Goal: Task Accomplishment & Management: Complete application form

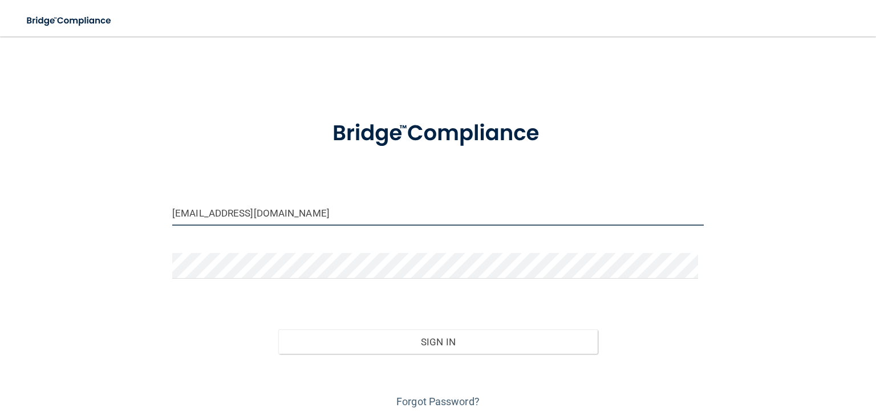
drag, startPoint x: 333, startPoint y: 212, endPoint x: 92, endPoint y: 206, distance: 241.2
click at [93, 208] on div "stephanie627@ymail.com Invalid email/password. You don't have permission to acc…" at bounding box center [438, 229] width 830 height 363
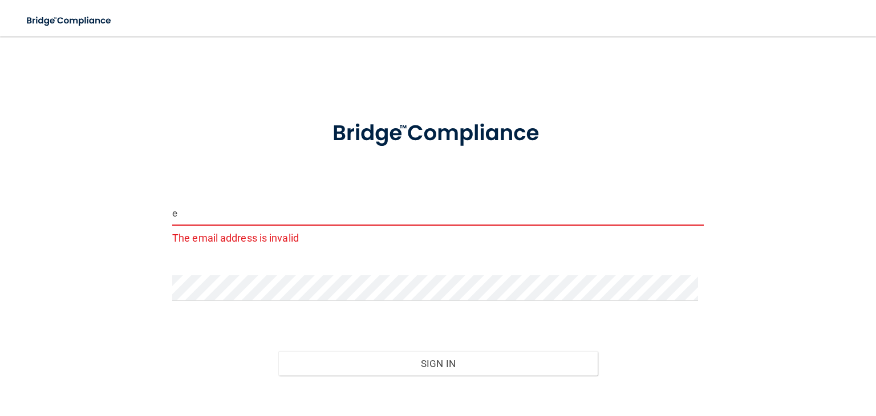
type input "[EMAIL_ADDRESS][DOMAIN_NAME]"
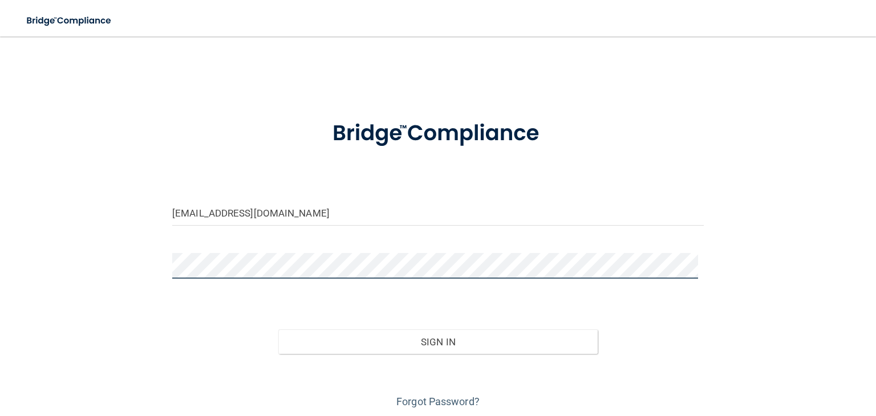
click at [278, 330] on button "Sign In" at bounding box center [437, 342] width 319 height 25
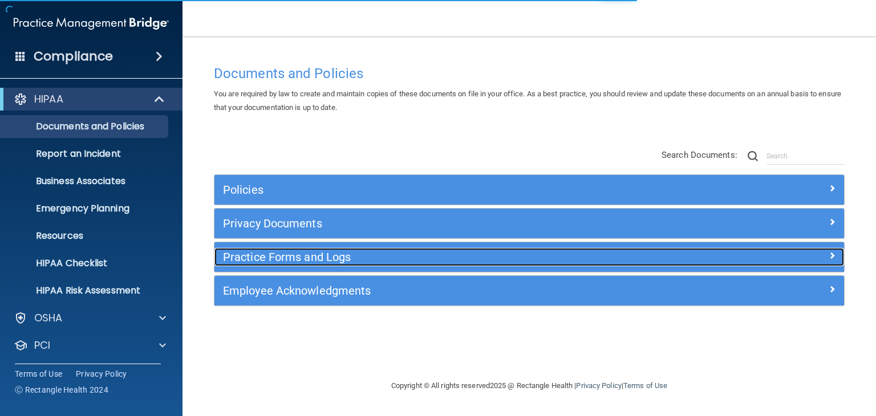
click at [279, 257] on h5 "Practice Forms and Logs" at bounding box center [450, 257] width 455 height 13
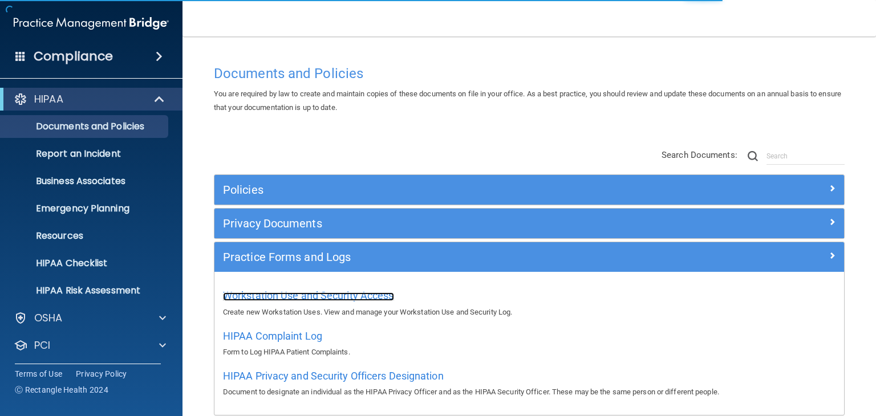
click at [271, 299] on span "Workstation Use and Security Access" at bounding box center [308, 296] width 171 height 12
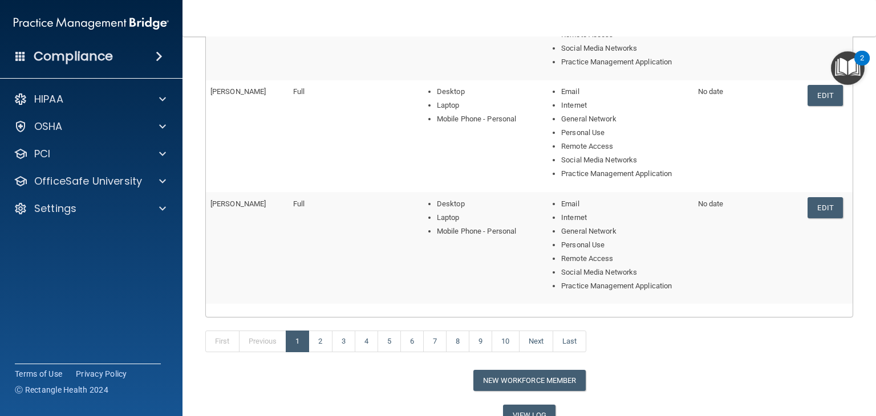
scroll to position [470, 0]
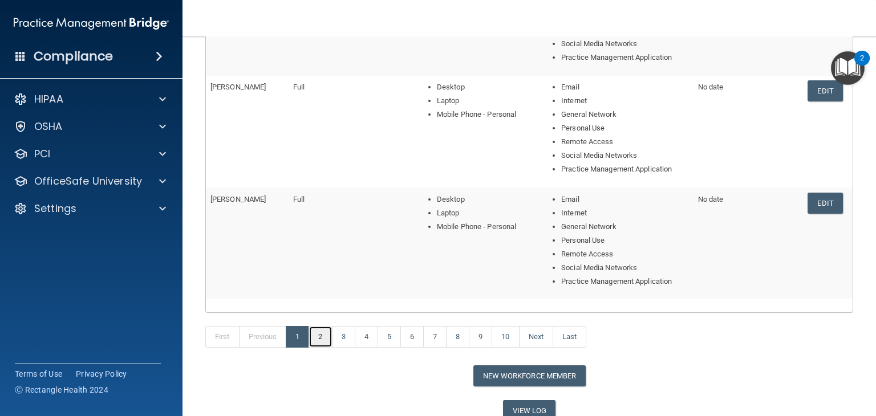
click at [318, 333] on link "2" at bounding box center [319, 337] width 23 height 22
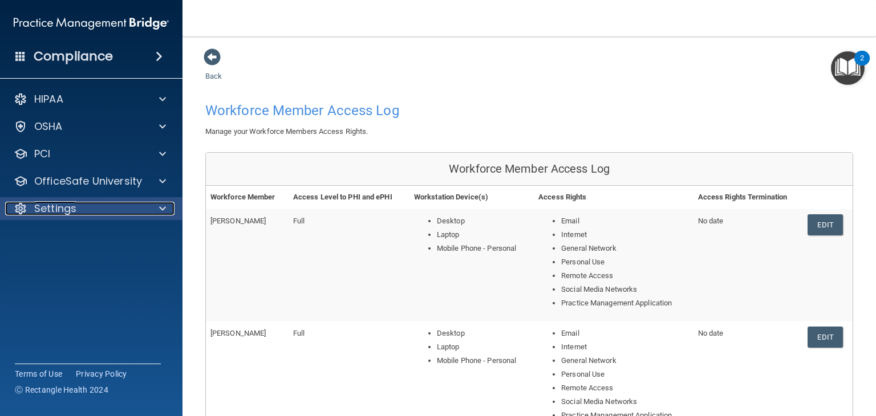
click at [66, 204] on p "Settings" at bounding box center [55, 209] width 42 height 14
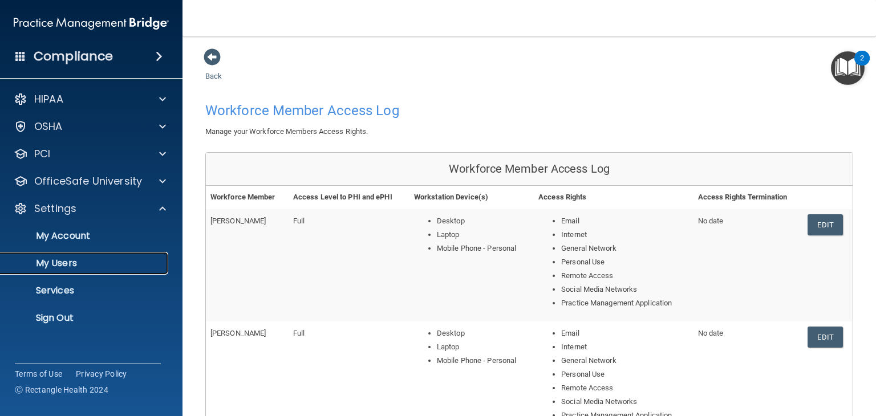
click at [75, 265] on p "My Users" at bounding box center [85, 263] width 156 height 11
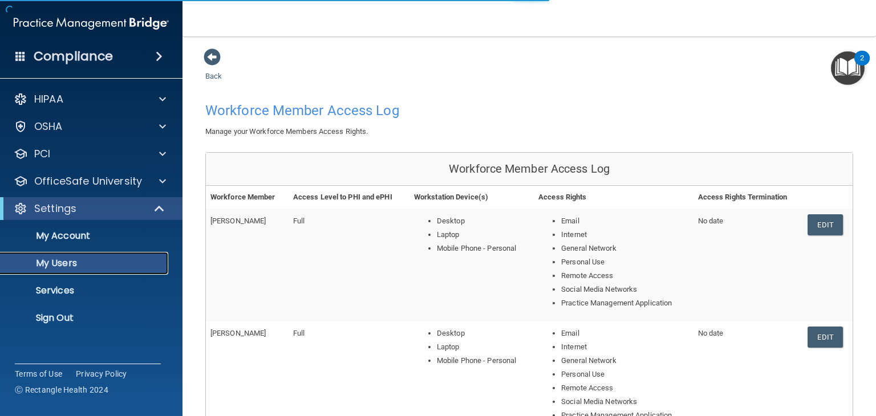
select select "20"
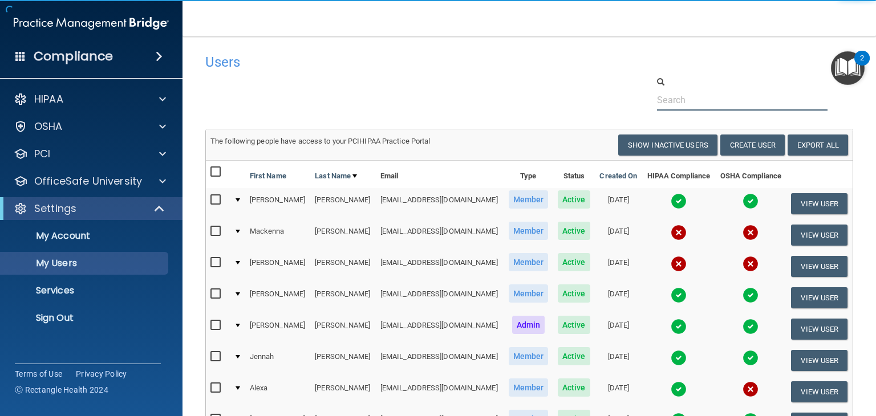
click at [716, 99] on input "text" at bounding box center [742, 100] width 170 height 21
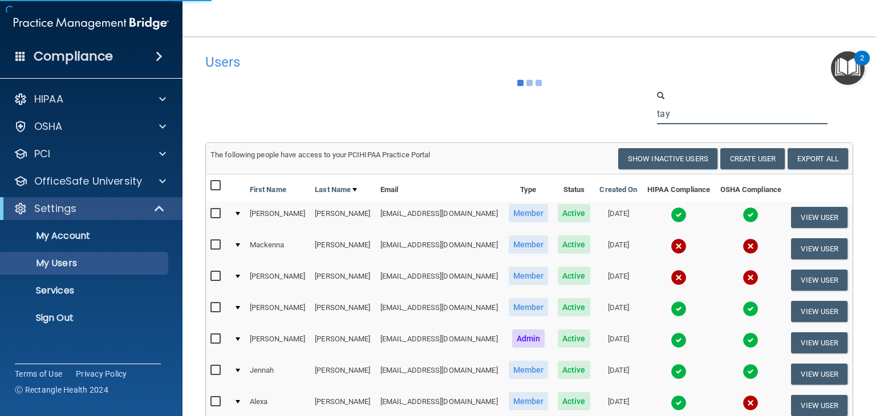
type input "tay"
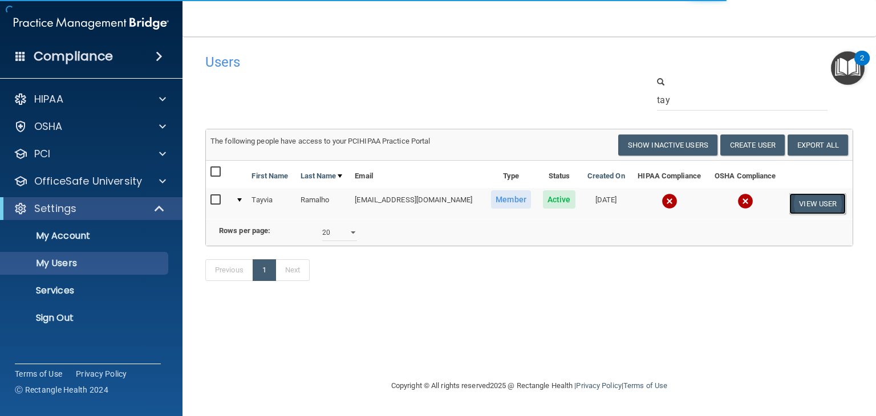
click at [805, 199] on button "View User" at bounding box center [817, 203] width 56 height 21
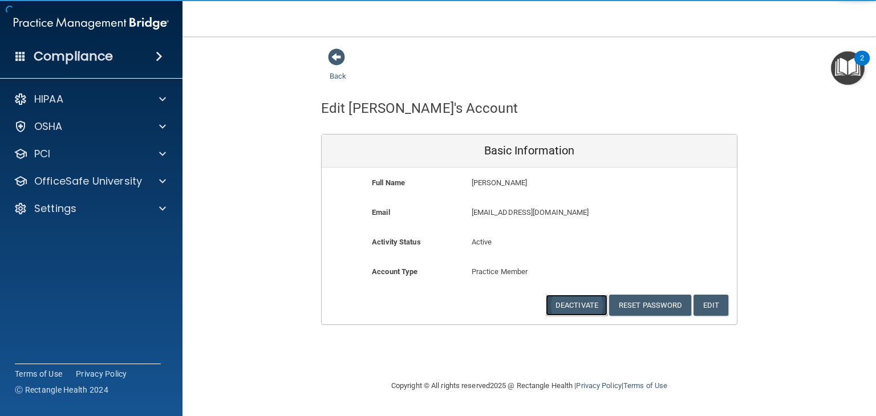
click at [593, 306] on button "Deactivate" at bounding box center [577, 305] width 62 height 21
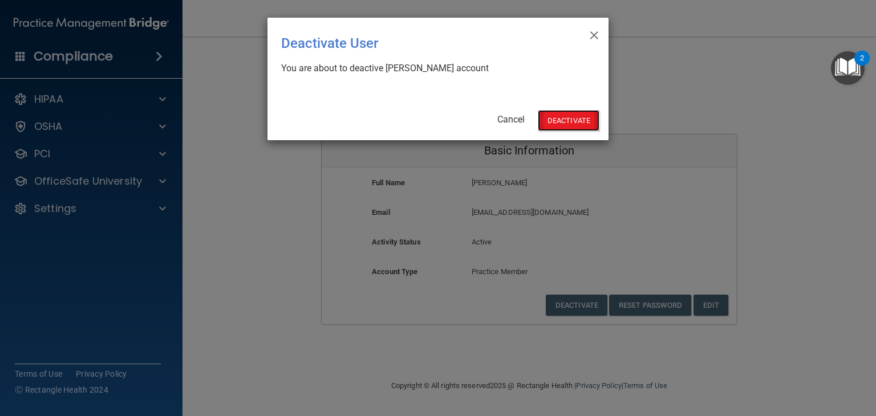
click at [556, 120] on button "Deactivate" at bounding box center [569, 120] width 62 height 21
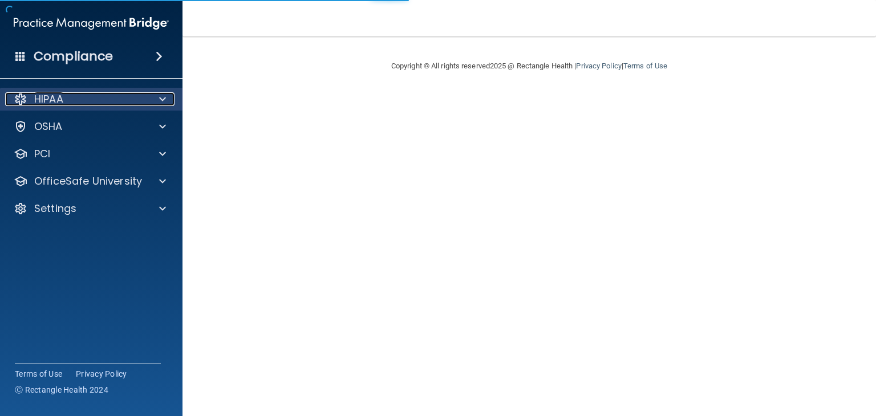
click at [108, 99] on div "HIPAA" at bounding box center [75, 99] width 141 height 14
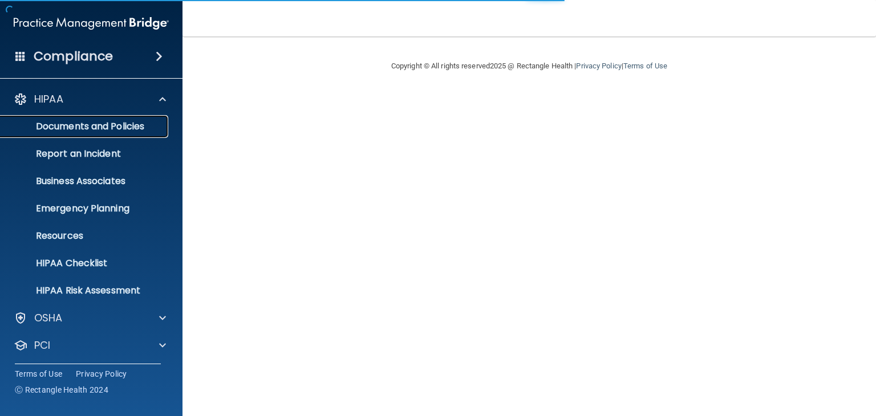
click at [109, 121] on p "Documents and Policies" at bounding box center [85, 126] width 156 height 11
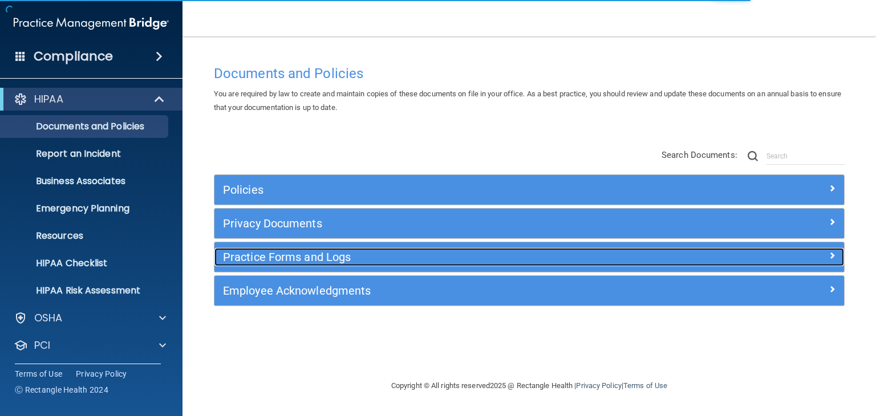
click at [315, 254] on h5 "Practice Forms and Logs" at bounding box center [450, 257] width 455 height 13
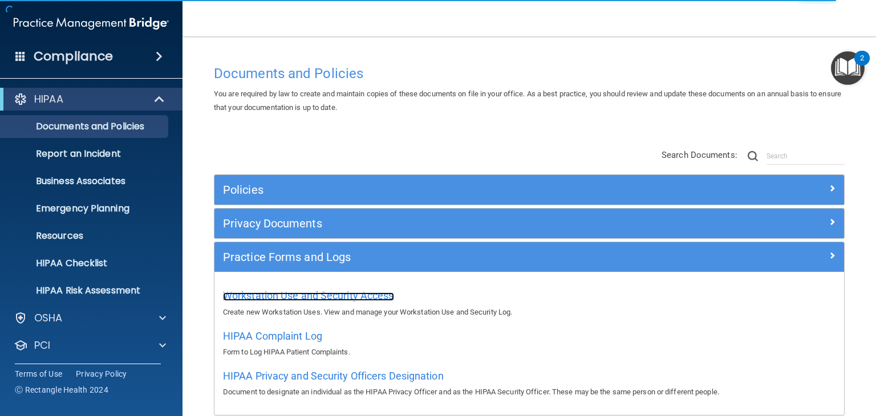
click at [336, 298] on span "Workstation Use and Security Access" at bounding box center [308, 296] width 171 height 12
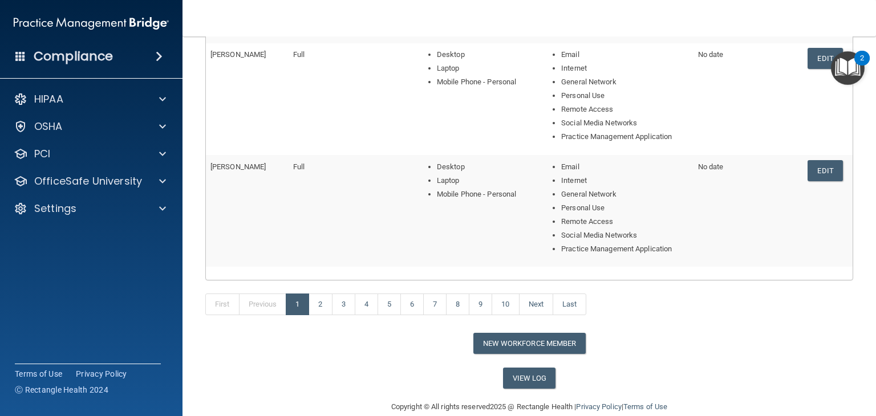
scroll to position [506, 0]
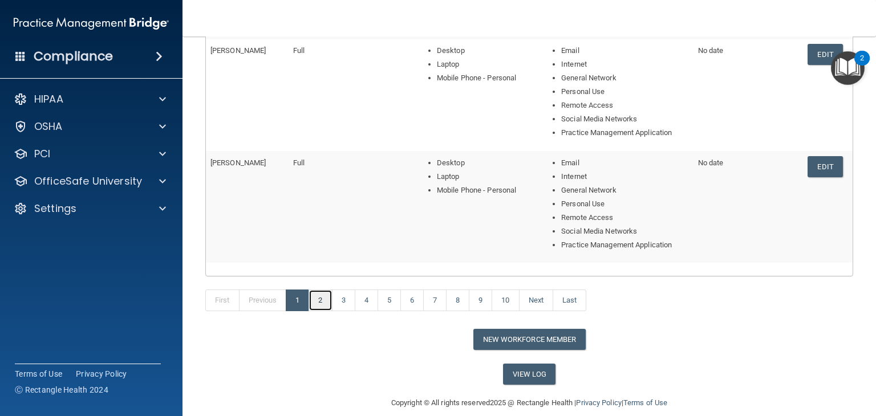
click at [317, 299] on link "2" at bounding box center [319, 301] width 23 height 22
click at [517, 374] on link "View Log" at bounding box center [529, 374] width 53 height 21
click at [539, 339] on button "New Workforce Member" at bounding box center [529, 339] width 112 height 21
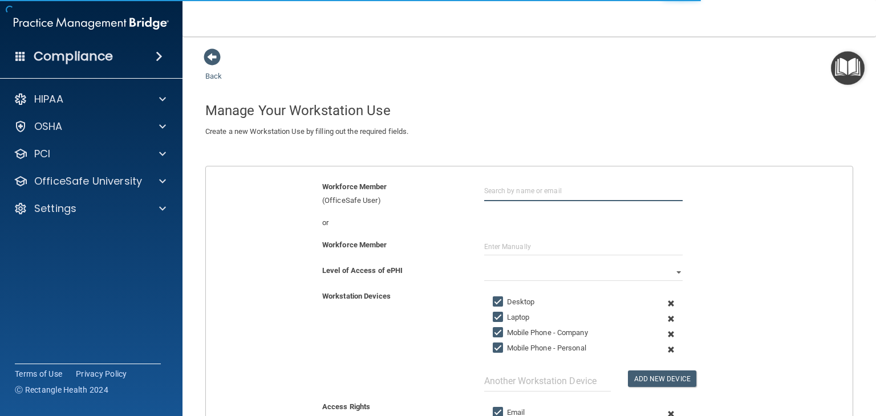
click at [535, 194] on input "text" at bounding box center [583, 190] width 198 height 21
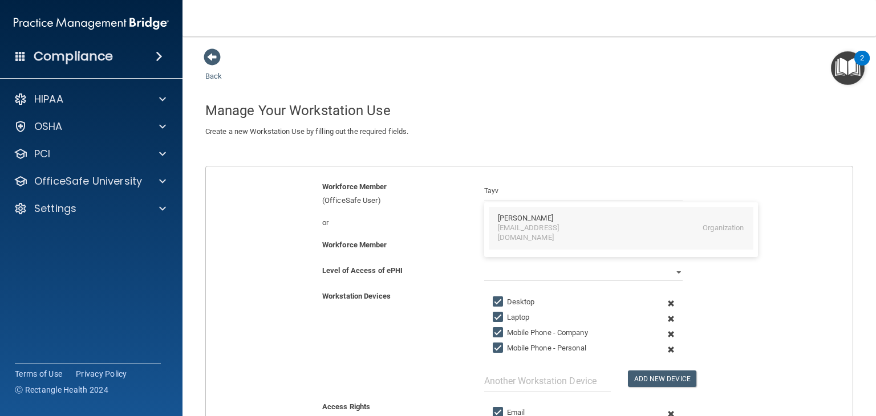
click at [511, 237] on div "[PERSON_NAME] [EMAIL_ADDRESS][DOMAIN_NAME] Organization" at bounding box center [621, 228] width 265 height 43
type input "[PERSON_NAME]"
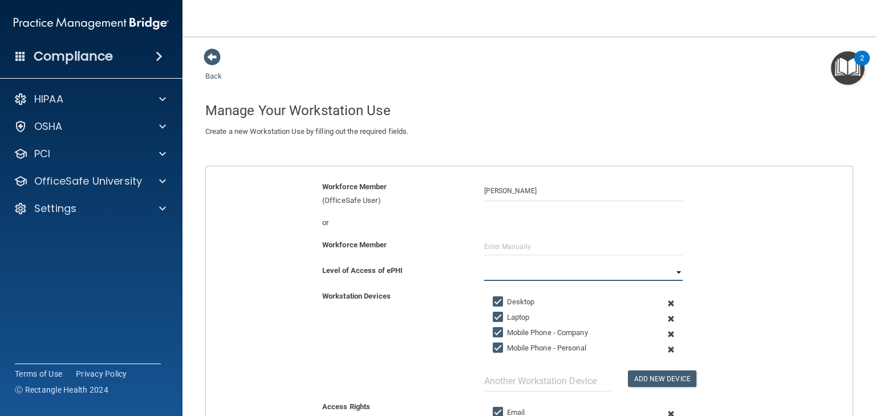
click at [520, 270] on select "Full Limited None" at bounding box center [583, 272] width 198 height 17
select select "0"
click at [484, 264] on select "Full Limited None" at bounding box center [583, 272] width 198 height 17
click at [493, 334] on input "Mobile Phone - Company" at bounding box center [499, 332] width 13 height 9
checkbox input "false"
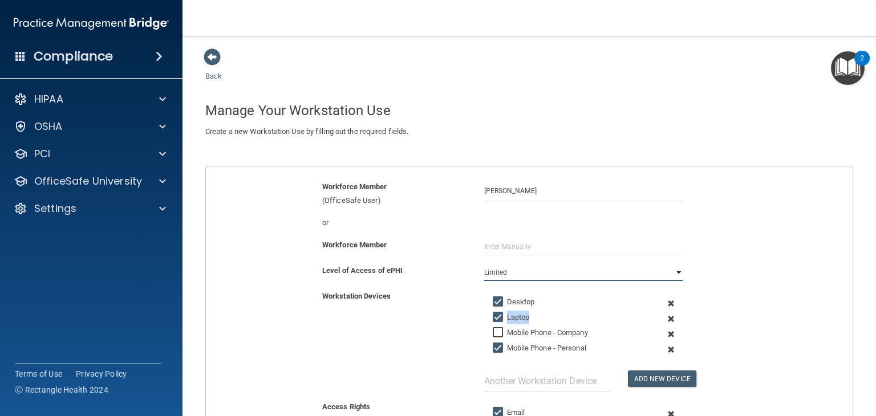
click at [673, 271] on select "Full Limited None" at bounding box center [583, 272] width 198 height 17
select select "2"
click at [484, 264] on select "Full Limited None" at bounding box center [583, 272] width 198 height 17
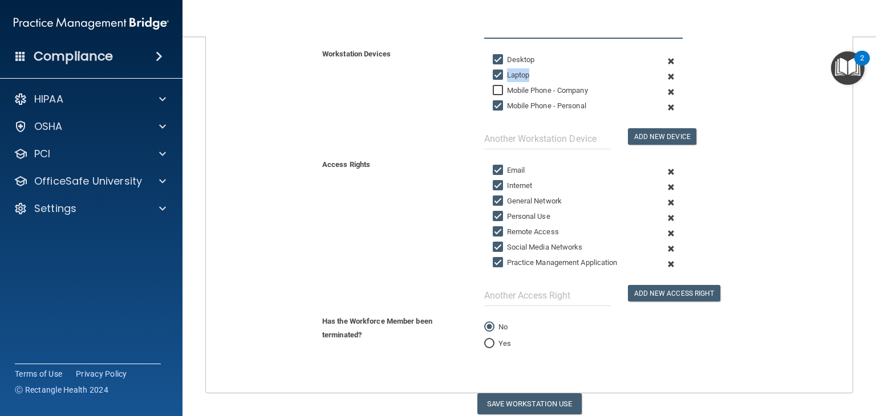
scroll to position [283, 0]
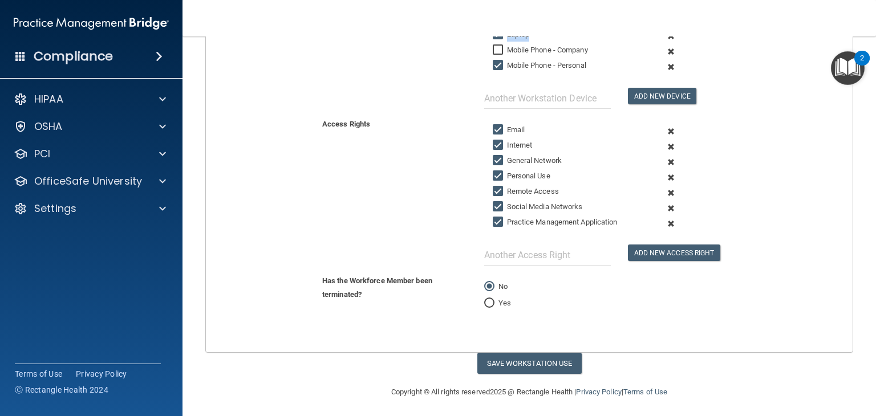
click at [484, 300] on input "Yes" at bounding box center [489, 303] width 10 height 9
radio input "true"
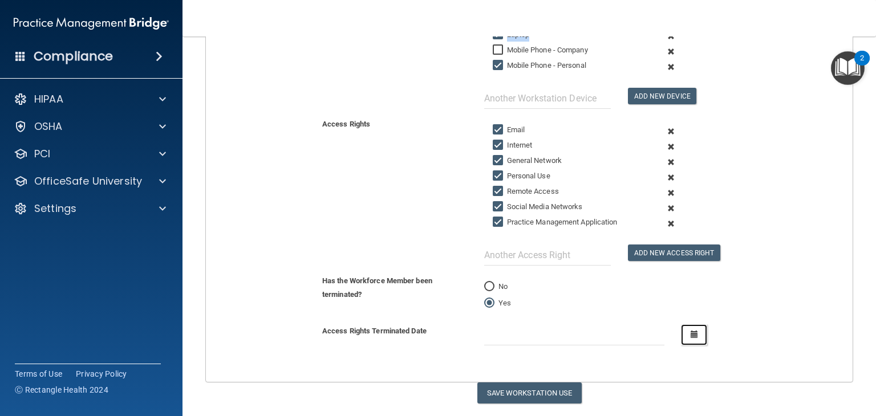
click at [690, 334] on icon "button" at bounding box center [693, 334] width 7 height 7
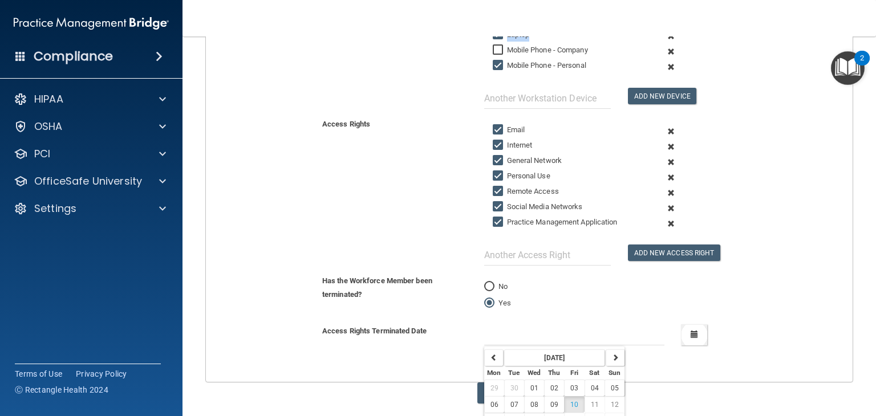
scroll to position [342, 0]
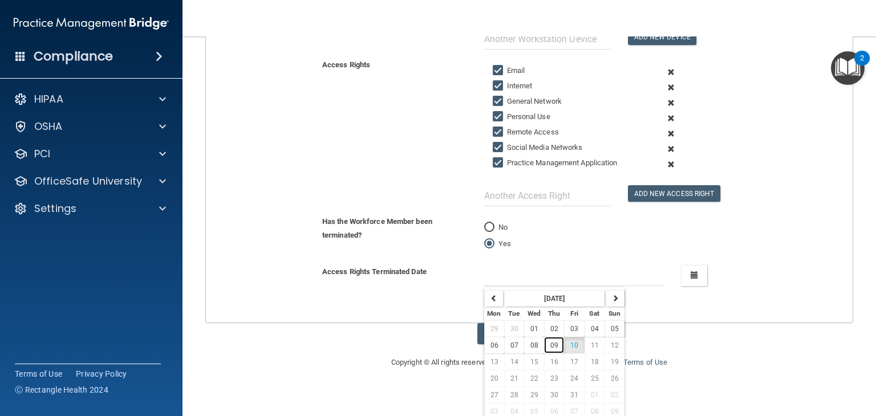
click at [552, 341] on span "09" at bounding box center [554, 345] width 8 height 8
type input "[DATE]"
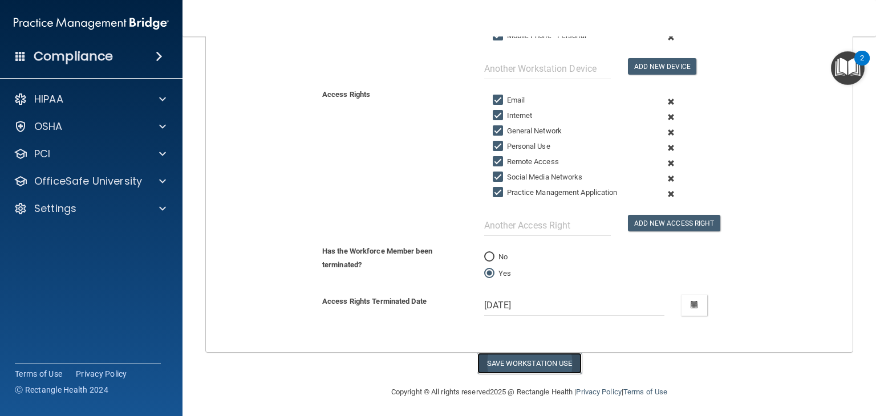
click at [548, 361] on button "Save Workstation Use" at bounding box center [529, 363] width 104 height 21
select select "? string:None ?"
